Goal: Transaction & Acquisition: Purchase product/service

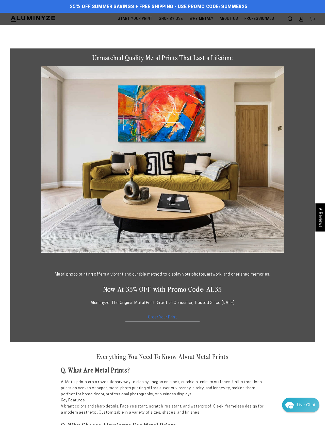
click at [118, 17] on span "Start Your Print" at bounding box center [135, 19] width 35 height 6
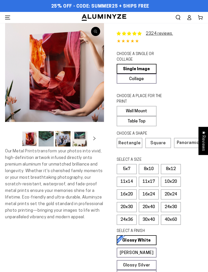
select select "**********"
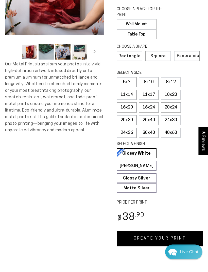
scroll to position [87, 0]
click at [130, 130] on label "24x36" at bounding box center [127, 133] width 20 height 10
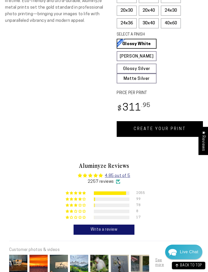
scroll to position [199, 0]
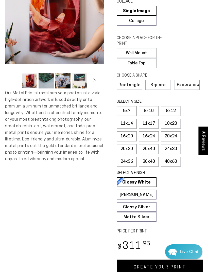
scroll to position [58, 0]
click at [154, 108] on label "8x10" at bounding box center [149, 111] width 20 height 10
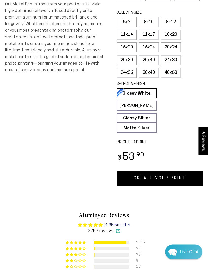
scroll to position [147, 0]
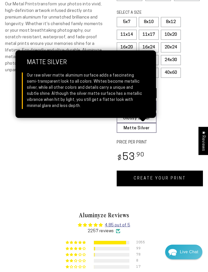
click at [142, 127] on link "Matte Silver Matte Silver Our raw silver matte aluminum surface adds a fascinat…" at bounding box center [137, 128] width 40 height 10
click at [15, 47] on p "Our Metal Prints transform your photos into vivid, high-definition artwork infu…" at bounding box center [54, 37] width 99 height 73
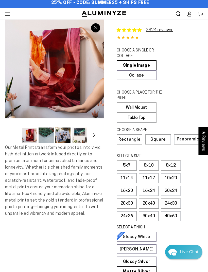
scroll to position [28, 0]
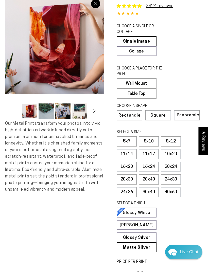
click at [28, 72] on button "Open media 1 in modal" at bounding box center [54, 44] width 99 height 99
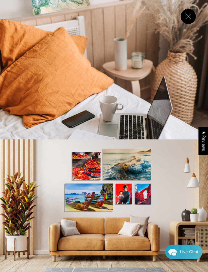
scroll to position [0, 0]
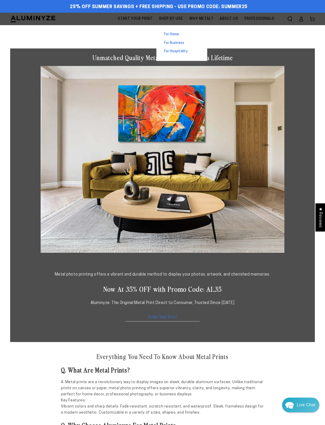
click at [164, 46] on span "For Business" at bounding box center [174, 43] width 20 height 5
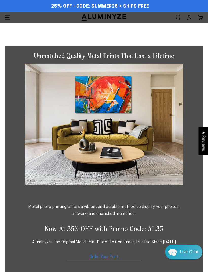
click at [12, 20] on span "Menu" at bounding box center [7, 17] width 11 height 11
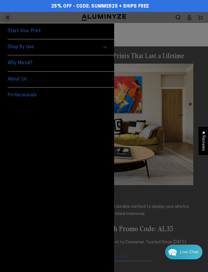
click at [9, 19] on span "Menu" at bounding box center [7, 17] width 11 height 11
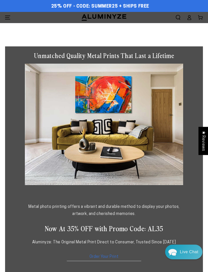
click at [9, 17] on icon "Menu" at bounding box center [7, 17] width 5 height 3
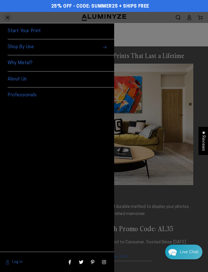
click at [15, 31] on link "Start Your Print" at bounding box center [61, 31] width 107 height 16
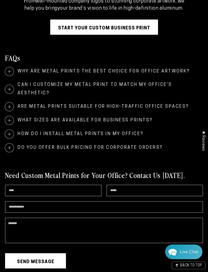
scroll to position [888, 0]
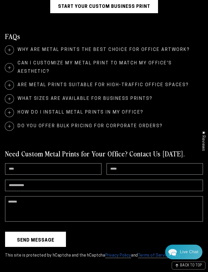
click at [12, 54] on span at bounding box center [9, 50] width 9 height 9
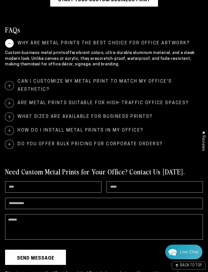
scroll to position [918, 0]
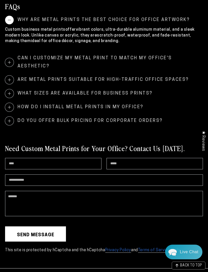
click at [13, 71] on span "Can I customize my metal print to match my office's aesthetic?" at bounding box center [104, 62] width 198 height 17
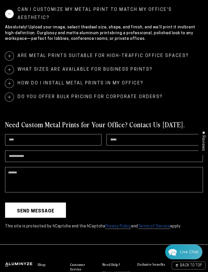
scroll to position [969, 0]
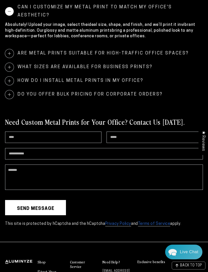
click at [13, 58] on span at bounding box center [9, 53] width 9 height 9
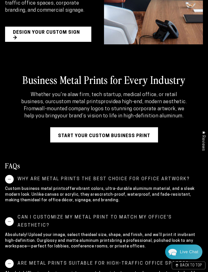
scroll to position [752, 0]
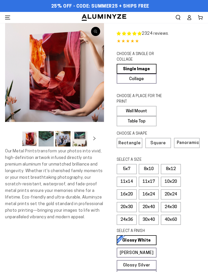
select select "**********"
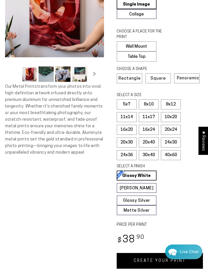
scroll to position [71, 0]
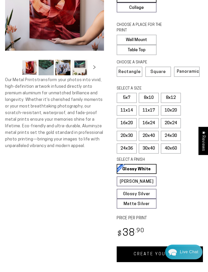
click at [164, 72] on span "Square" at bounding box center [158, 72] width 15 height 4
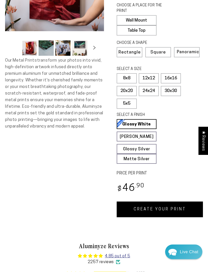
scroll to position [91, 0]
click at [138, 160] on link "Matte Silver Matte Silver Our raw silver matte aluminum surface adds a fascinat…" at bounding box center [137, 159] width 40 height 10
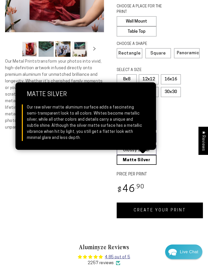
scroll to position [90, 0]
click at [19, 56] on thumbnail-slider "Gallery Viewer" at bounding box center [54, 49] width 99 height 19
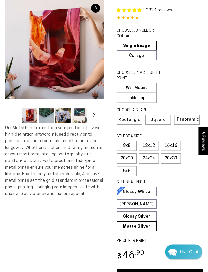
scroll to position [23, 0]
click at [155, 144] on label "12x12" at bounding box center [149, 146] width 20 height 10
click at [130, 172] on label "5x5" at bounding box center [127, 171] width 20 height 10
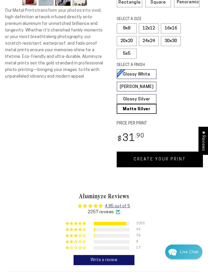
scroll to position [136, 0]
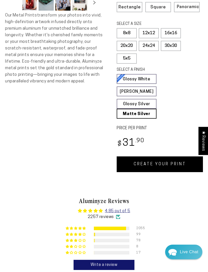
click at [159, 157] on link "CREATE YOUR PRINT" at bounding box center [160, 165] width 86 height 16
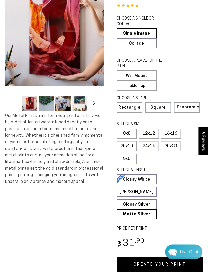
scroll to position [47, 0]
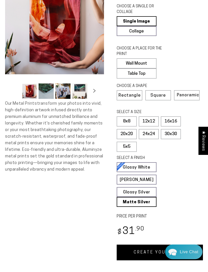
click at [33, 49] on button "Open media 1 in modal" at bounding box center [54, 25] width 99 height 99
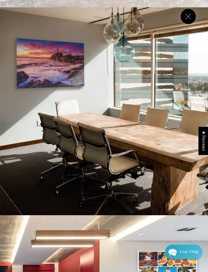
scroll to position [1442, 0]
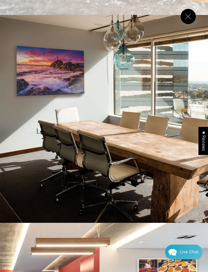
click at [191, 13] on button "Close" at bounding box center [188, 16] width 15 height 15
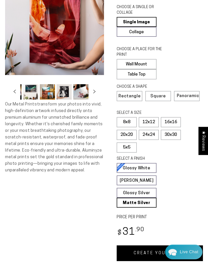
scroll to position [0, 49]
click at [61, 89] on button "Load image 6 in gallery view" at bounding box center [63, 91] width 15 height 15
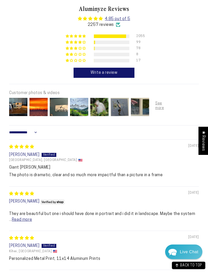
scroll to position [356, 0]
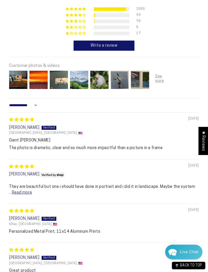
click at [32, 66] on div "Customer photos & videos" at bounding box center [104, 66] width 190 height 6
click at [158, 77] on div at bounding box center [160, 80] width 20 height 20
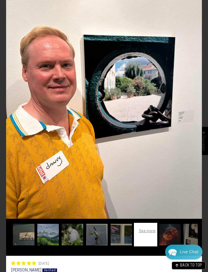
scroll to position [52, 0]
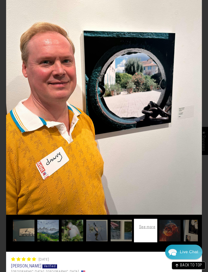
click at [197, 119] on img at bounding box center [104, 84] width 196 height 261
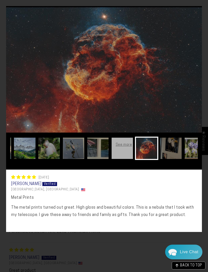
click at [192, 123] on img at bounding box center [104, 69] width 196 height 127
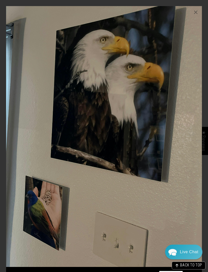
scroll to position [0, 94]
click at [190, 124] on img at bounding box center [104, 136] width 196 height 261
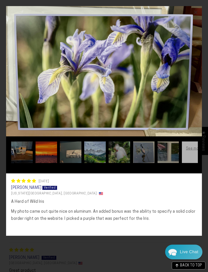
scroll to position [0, 117]
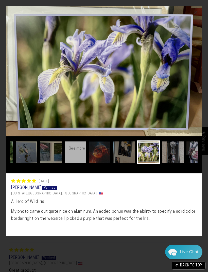
click at [190, 126] on img at bounding box center [104, 71] width 196 height 130
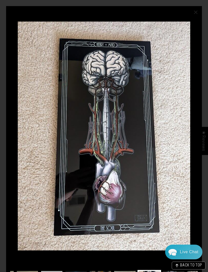
click at [191, 126] on img at bounding box center [104, 136] width 196 height 260
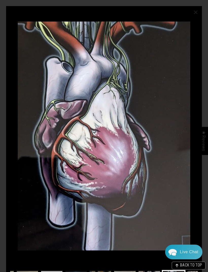
scroll to position [0, 164]
click at [189, 127] on img at bounding box center [104, 136] width 196 height 260
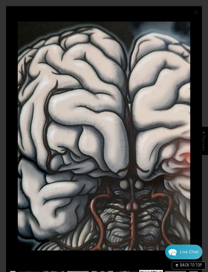
click at [186, 129] on img at bounding box center [104, 136] width 196 height 260
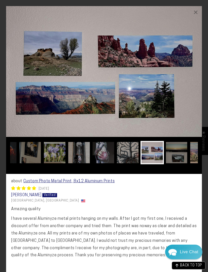
click at [186, 123] on img at bounding box center [104, 71] width 196 height 131
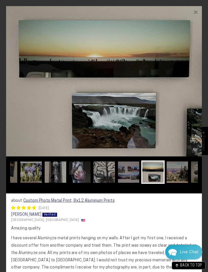
click at [188, 122] on img at bounding box center [104, 81] width 196 height 151
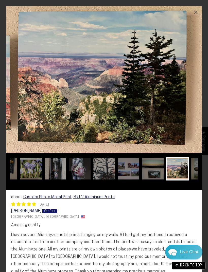
scroll to position [0, 258]
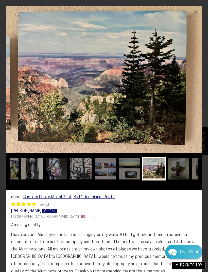
click at [190, 120] on img at bounding box center [104, 79] width 196 height 147
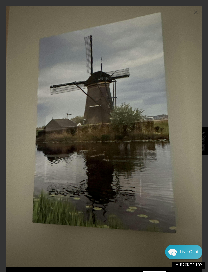
click at [190, 127] on img at bounding box center [104, 136] width 196 height 261
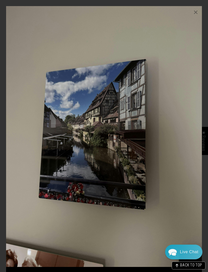
scroll to position [0, 305]
click at [190, 131] on img at bounding box center [104, 136] width 196 height 261
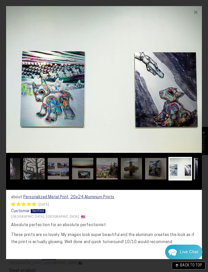
scroll to position [0, 329]
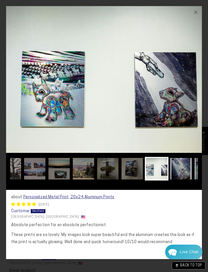
click at [192, 120] on img at bounding box center [104, 79] width 196 height 147
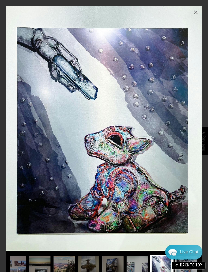
click at [192, 133] on img at bounding box center [104, 128] width 196 height 245
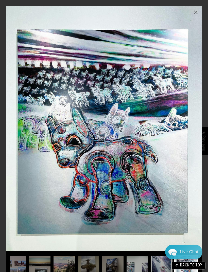
click at [192, 133] on img at bounding box center [104, 128] width 196 height 245
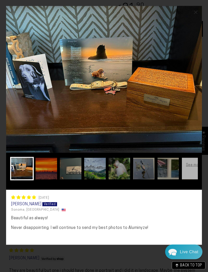
click at [191, 70] on img at bounding box center [104, 79] width 196 height 147
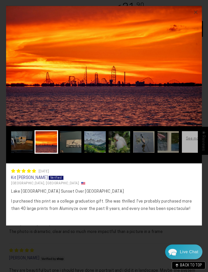
scroll to position [272, 0]
click at [194, 79] on img at bounding box center [104, 66] width 196 height 120
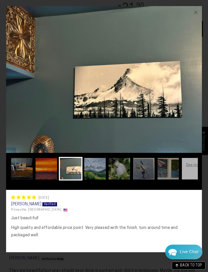
click at [192, 77] on img at bounding box center [104, 79] width 196 height 147
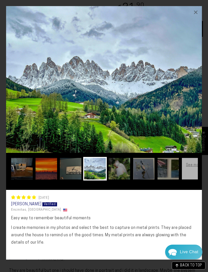
click at [190, 73] on img at bounding box center [104, 79] width 196 height 147
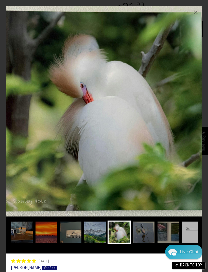
click at [185, 73] on img at bounding box center [104, 111] width 196 height 211
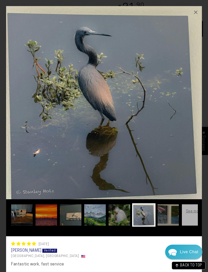
click at [182, 77] on img at bounding box center [104, 102] width 196 height 193
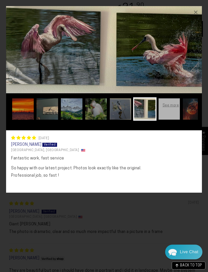
click at [183, 63] on img at bounding box center [104, 49] width 196 height 87
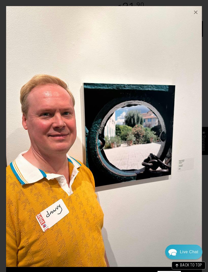
scroll to position [0, 47]
click at [184, 62] on img at bounding box center [104, 136] width 196 height 261
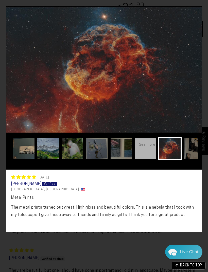
scroll to position [0, 70]
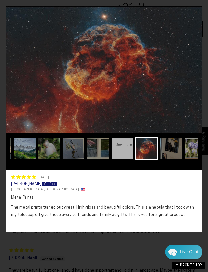
click at [184, 67] on img at bounding box center [104, 69] width 196 height 127
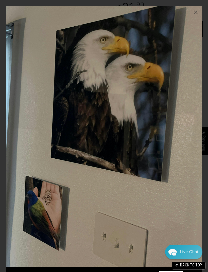
scroll to position [0, 94]
click at [182, 69] on img at bounding box center [104, 136] width 196 height 261
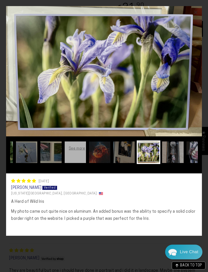
click at [179, 70] on img at bounding box center [104, 71] width 196 height 130
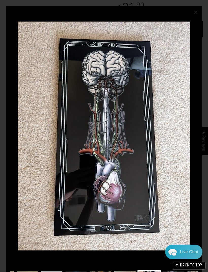
click at [180, 71] on img at bounding box center [104, 136] width 196 height 260
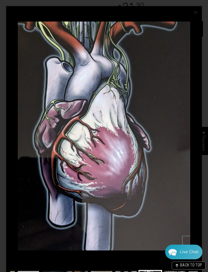
click at [180, 73] on img at bounding box center [104, 136] width 196 height 260
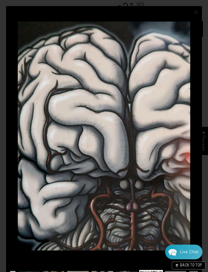
click at [180, 73] on img at bounding box center [104, 136] width 196 height 260
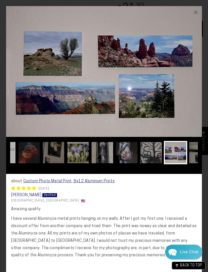
scroll to position [0, 211]
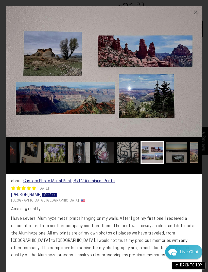
click at [181, 73] on img at bounding box center [104, 71] width 196 height 131
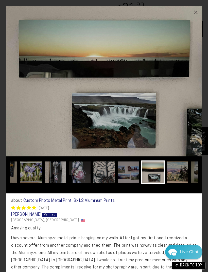
click at [182, 73] on img at bounding box center [104, 81] width 196 height 151
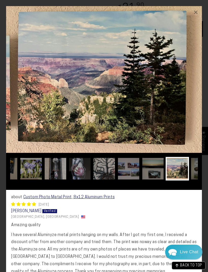
scroll to position [0, 258]
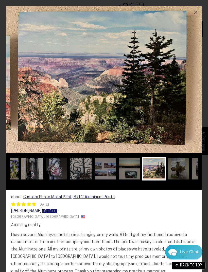
click at [181, 72] on img at bounding box center [104, 79] width 196 height 147
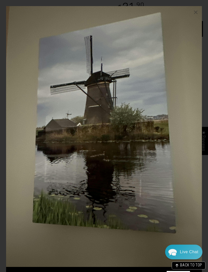
scroll to position [0, 282]
click at [182, 74] on img at bounding box center [104, 136] width 196 height 261
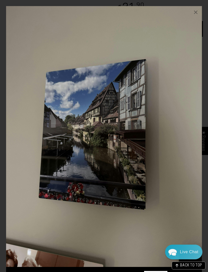
click at [181, 73] on img at bounding box center [104, 136] width 196 height 261
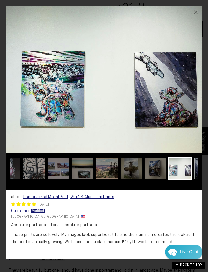
scroll to position [0, 329]
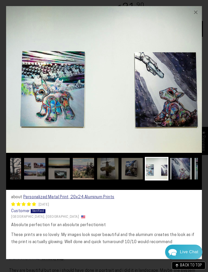
click at [195, 11] on div "×" at bounding box center [196, 12] width 12 height 12
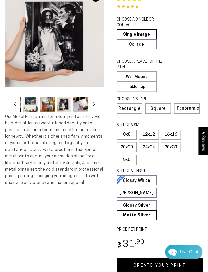
scroll to position [51, 0]
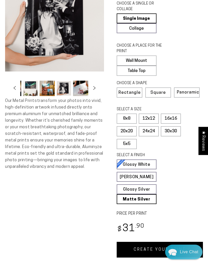
click at [189, 88] on label "Panoramic" at bounding box center [187, 93] width 26 height 10
